Goal: Task Accomplishment & Management: Complete application form

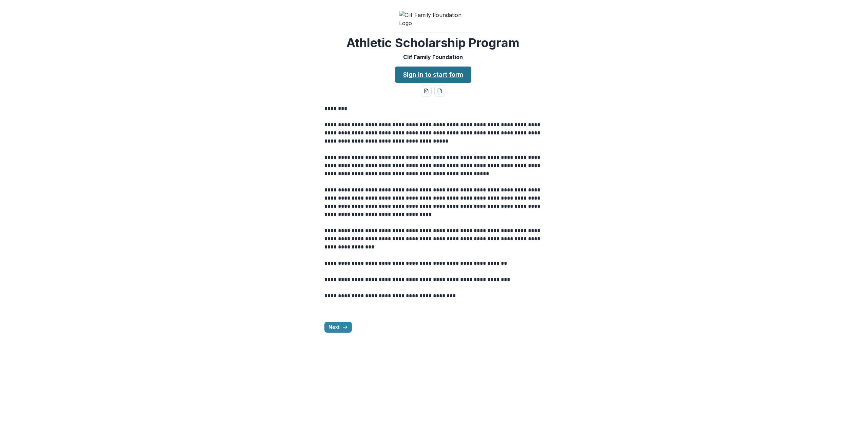
click at [426, 83] on link "Sign in to start form" at bounding box center [433, 75] width 76 height 16
